Goal: Navigation & Orientation: Understand site structure

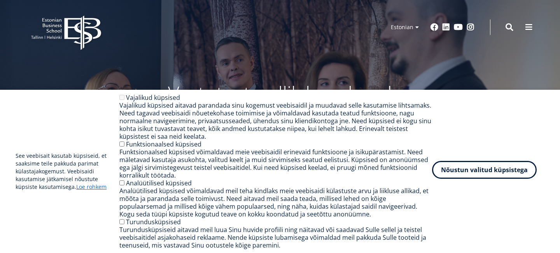
click at [474, 174] on button "Nõustun valitud küpsistega" at bounding box center [484, 170] width 105 height 18
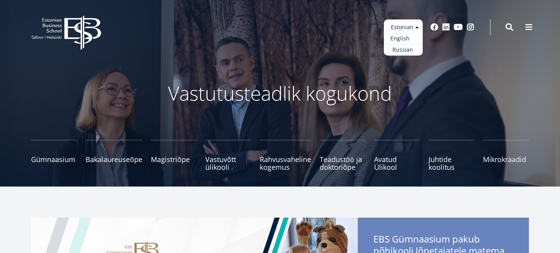
click at [409, 41] on link "English" at bounding box center [403, 38] width 39 height 11
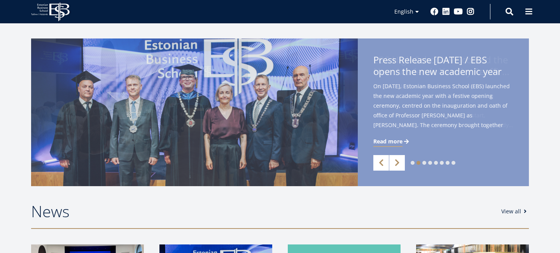
scroll to position [156, 0]
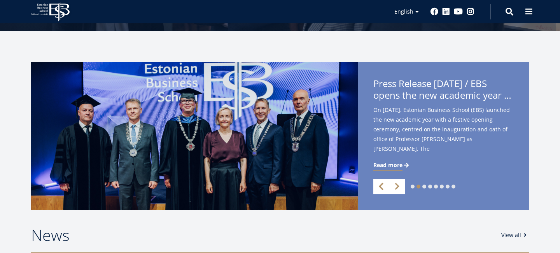
click at [377, 187] on link "Previous" at bounding box center [381, 187] width 16 height 16
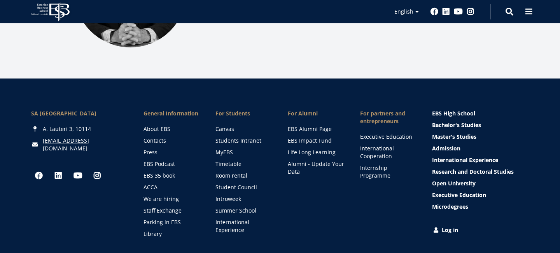
scroll to position [1134, 0]
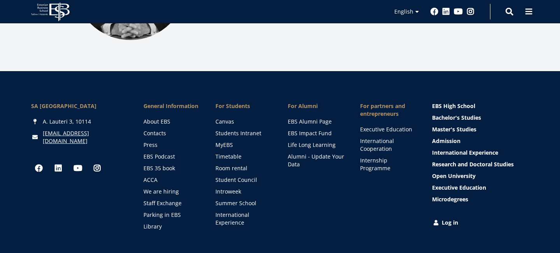
click at [290, 193] on li "For Alumni EBS Alumni Page EBS Impact Fund Life Long Learning Alumni - Update Y…" at bounding box center [308, 166] width 72 height 128
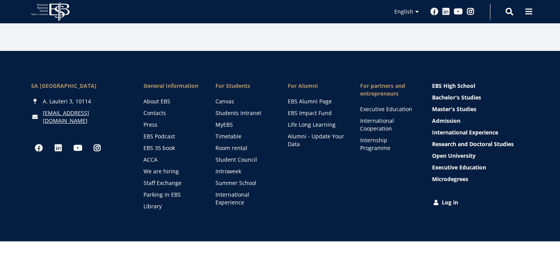
scroll to position [1185, 0]
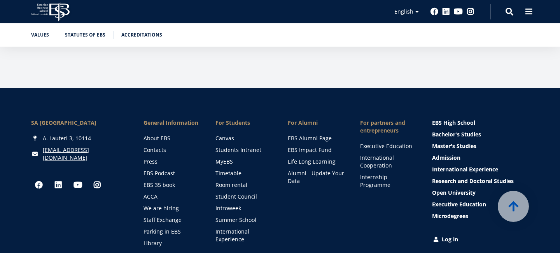
scroll to position [2634, 0]
